Goal: Task Accomplishment & Management: Complete application form

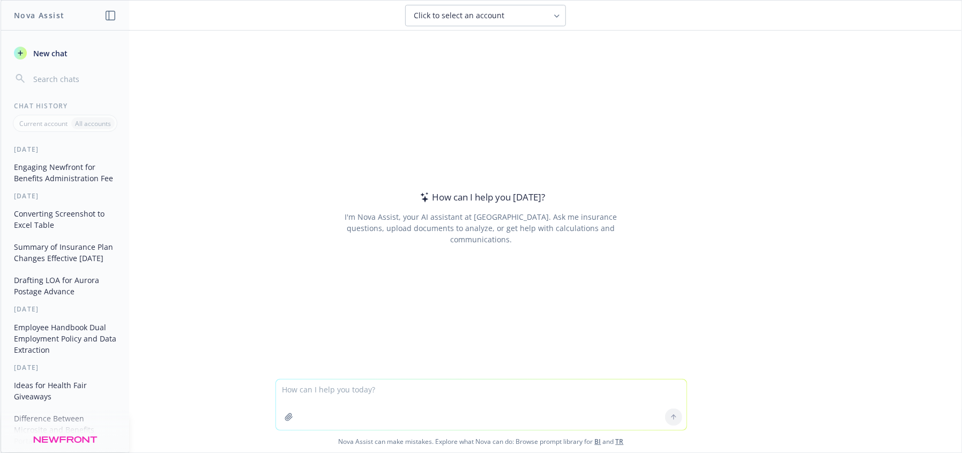
drag, startPoint x: 416, startPoint y: 393, endPoint x: 414, endPoint y: 377, distance: 15.7
click at [416, 393] on textarea at bounding box center [481, 404] width 410 height 50
paste textarea "Hi Kristina, congrats on launching Lynk Diagnostics! Are you also still at Turi…"
type textarea "Hi Kristina, congrats on launching Lynk Diagnostics! Are you also still at Turi…"
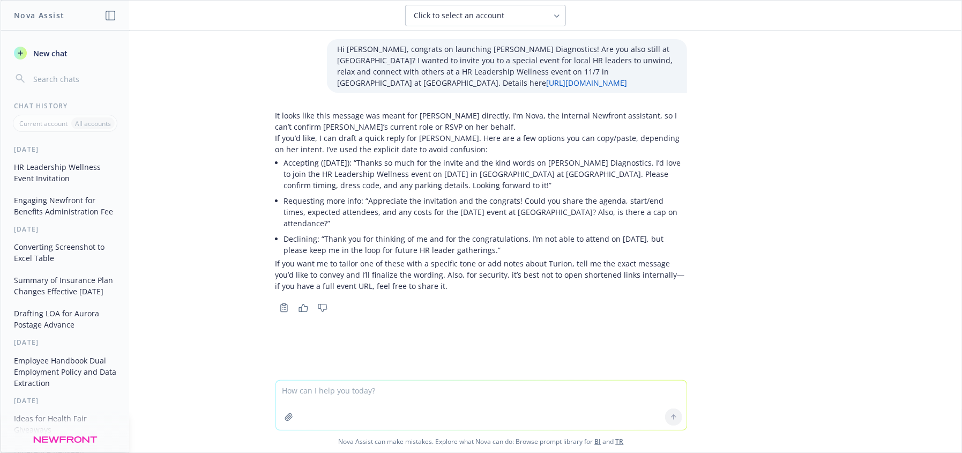
drag, startPoint x: 394, startPoint y: 395, endPoint x: 385, endPoint y: 384, distance: 14.6
click at [391, 393] on textarea at bounding box center [481, 404] width 410 height 49
type textarea "draft message inviting someont to this event"
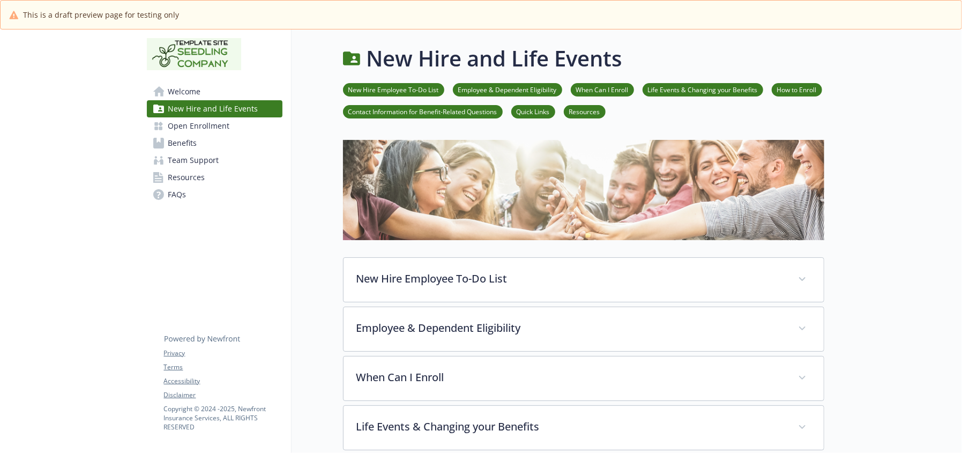
drag, startPoint x: 41, startPoint y: 125, endPoint x: 45, endPoint y: 117, distance: 9.4
click at [43, 119] on div at bounding box center [69, 412] width 138 height 767
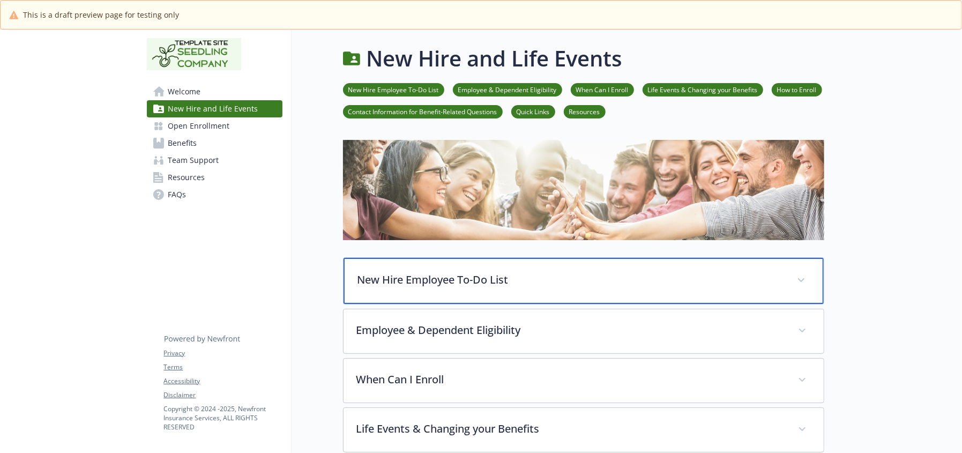
click at [393, 279] on p "New Hire Employee To-Do List" at bounding box center [570, 280] width 426 height 16
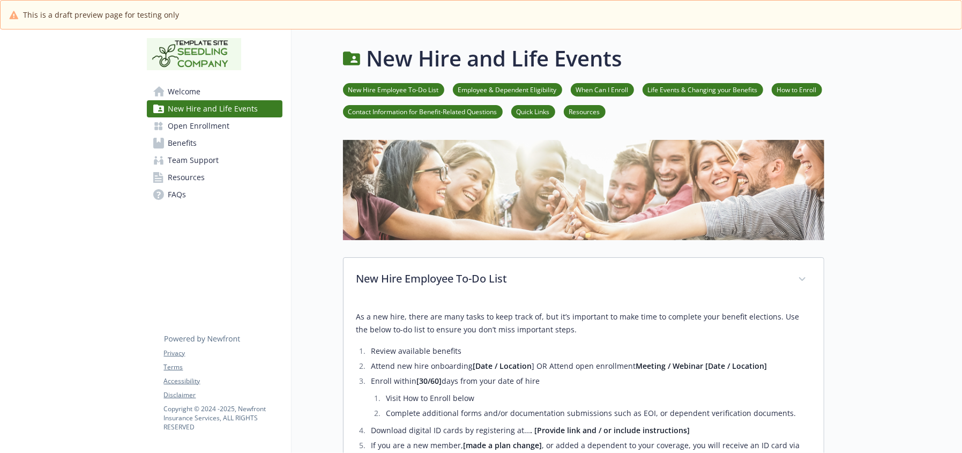
drag, startPoint x: 55, startPoint y: 94, endPoint x: 76, endPoint y: 82, distance: 24.3
